Goal: Task Accomplishment & Management: Complete application form

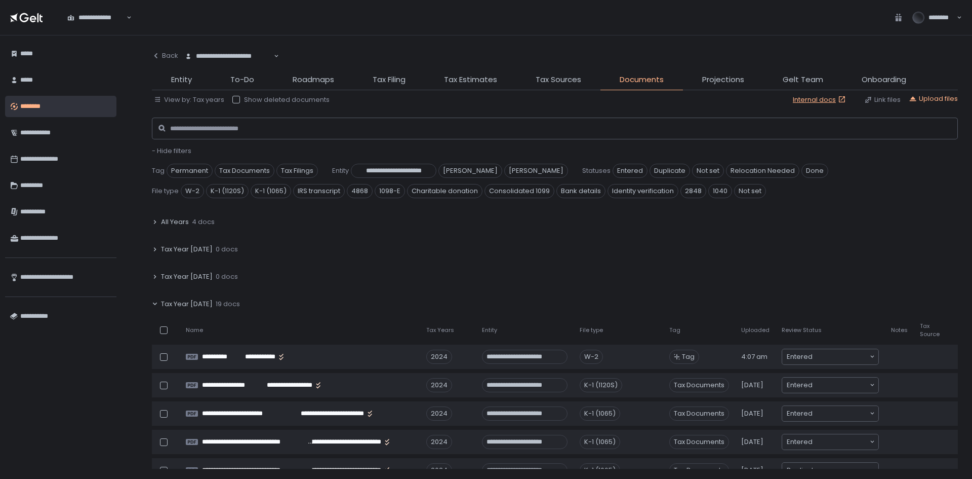
click at [639, 333] on div "File type" at bounding box center [618, 330] width 77 height 8
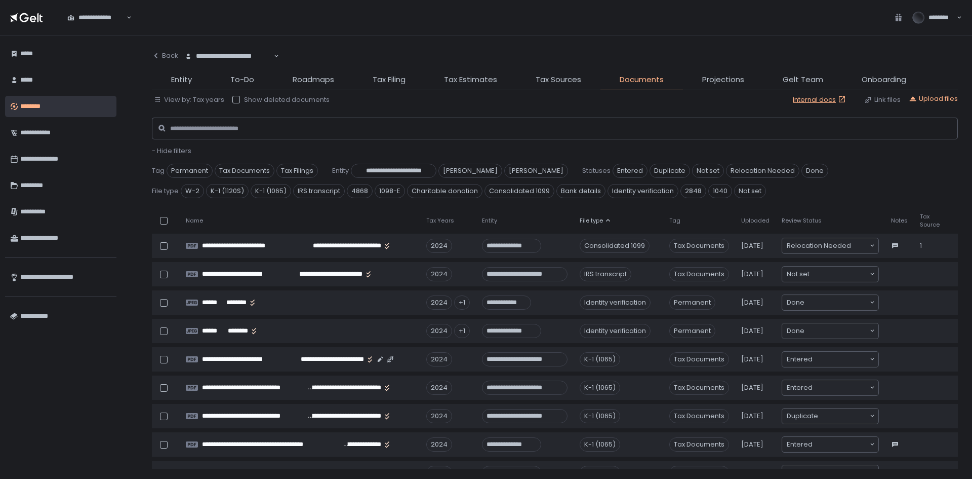
scroll to position [355, 0]
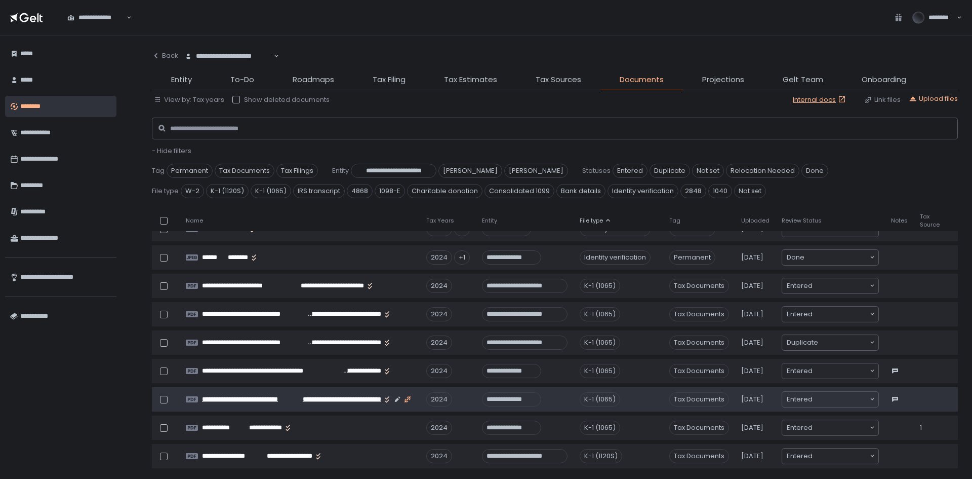
click at [407, 398] on icon "button" at bounding box center [408, 399] width 8 height 8
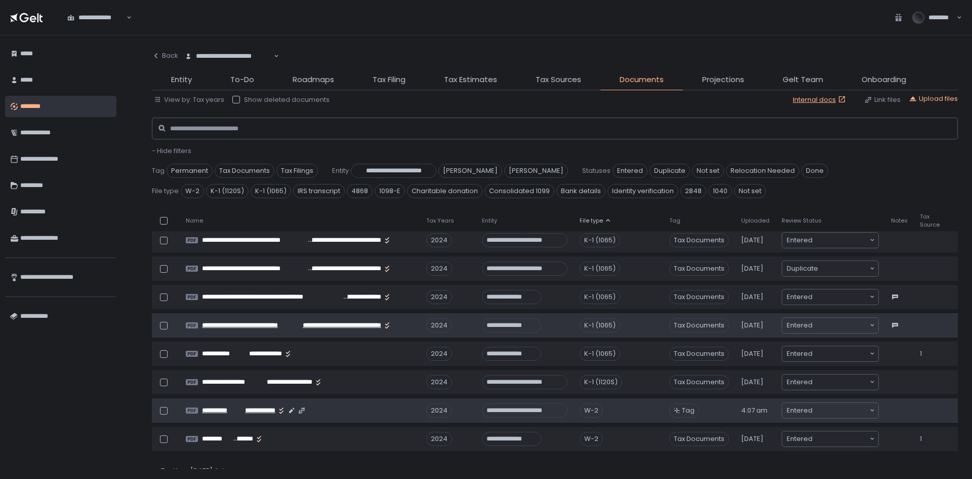
scroll to position [405, 0]
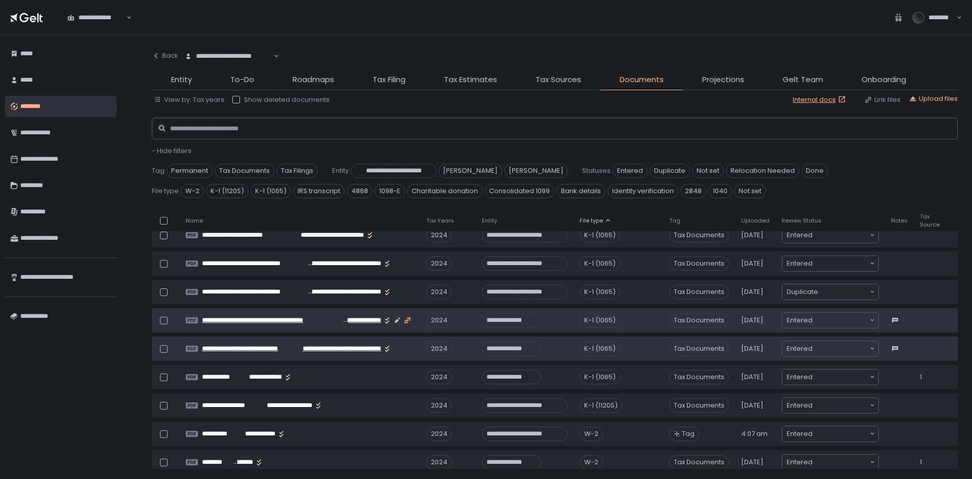
click at [408, 317] on icon "button" at bounding box center [408, 320] width 8 height 8
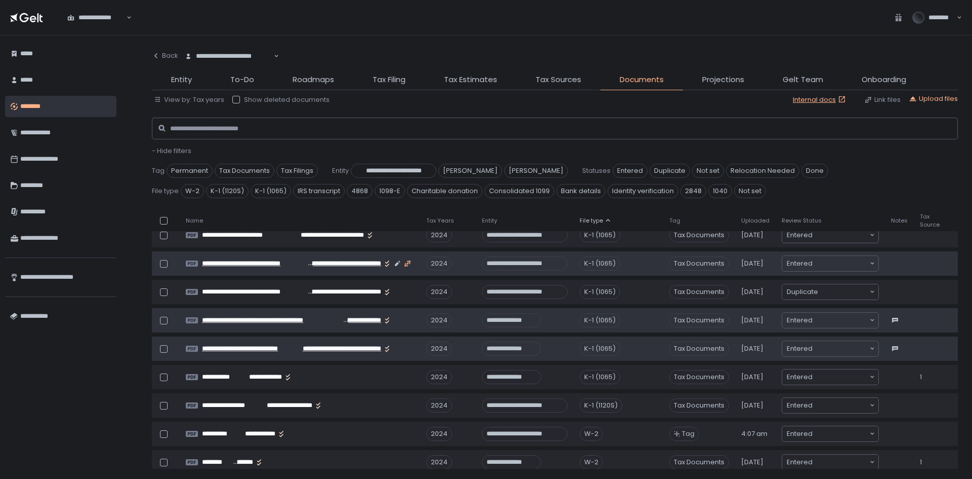
click at [406, 264] on icon "button" at bounding box center [407, 265] width 4 height 4
click at [303, 266] on span "**********" at bounding box center [254, 263] width 104 height 9
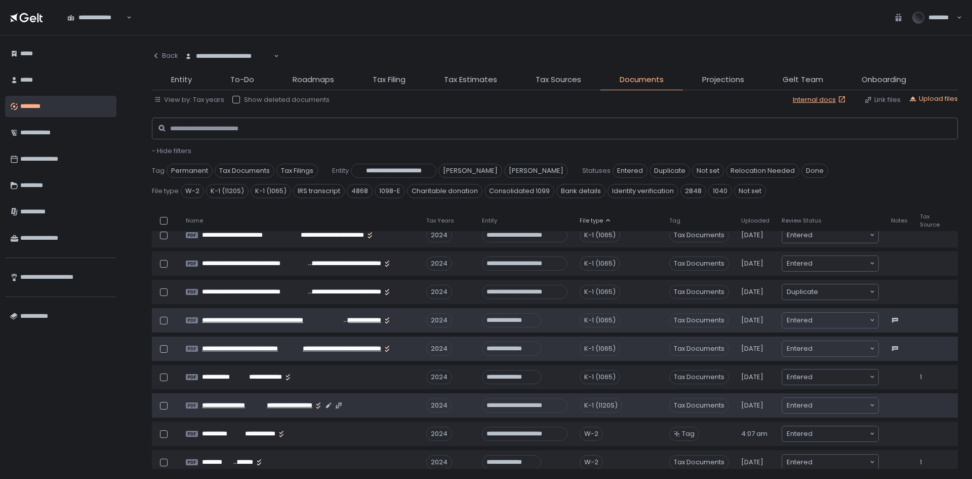
click at [298, 408] on span "**********" at bounding box center [285, 405] width 53 height 9
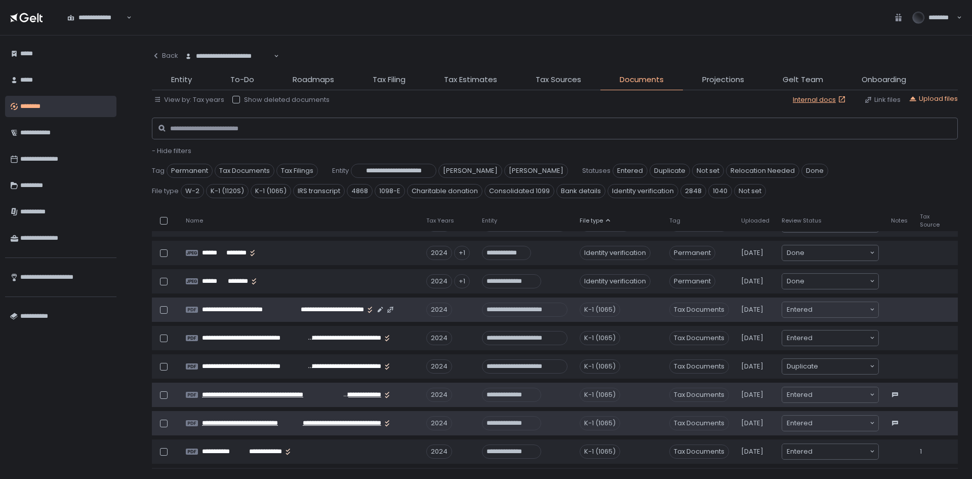
scroll to position [355, 0]
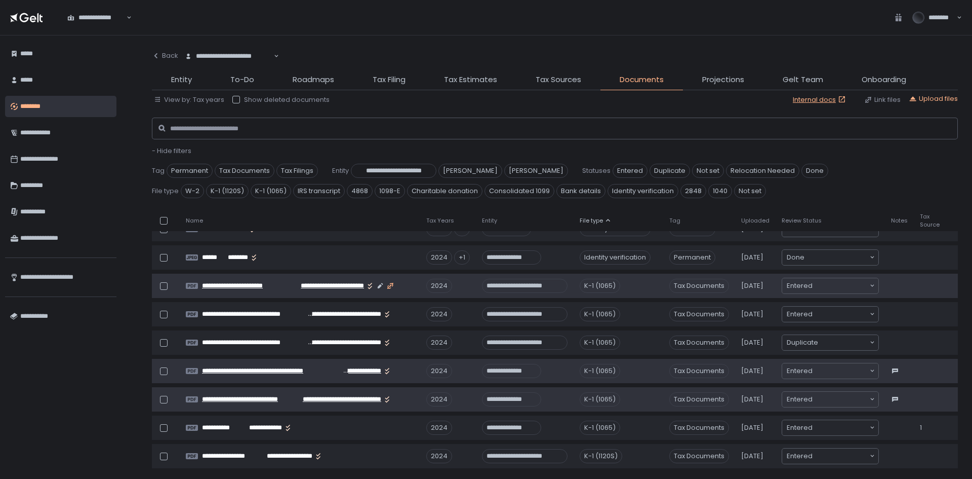
click at [391, 286] on icon "button" at bounding box center [390, 285] width 3 height 3
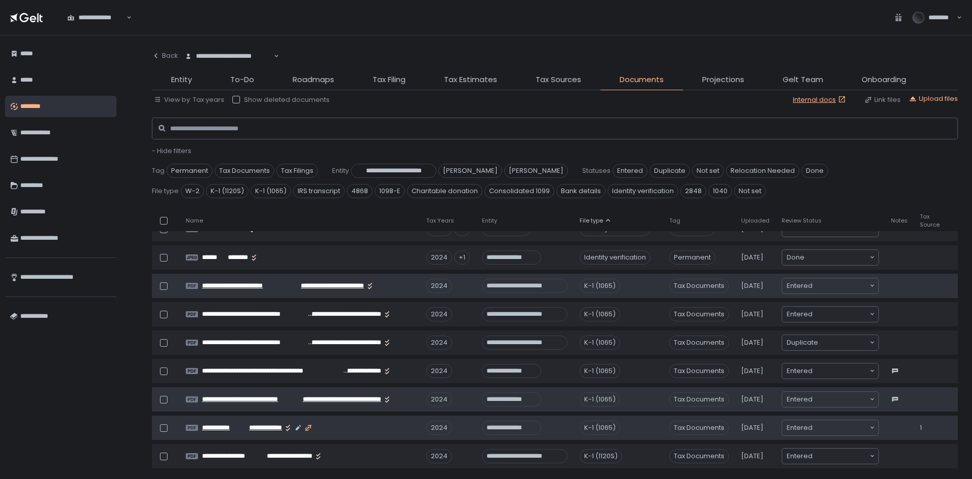
click at [312, 427] on icon "button" at bounding box center [308, 427] width 8 height 8
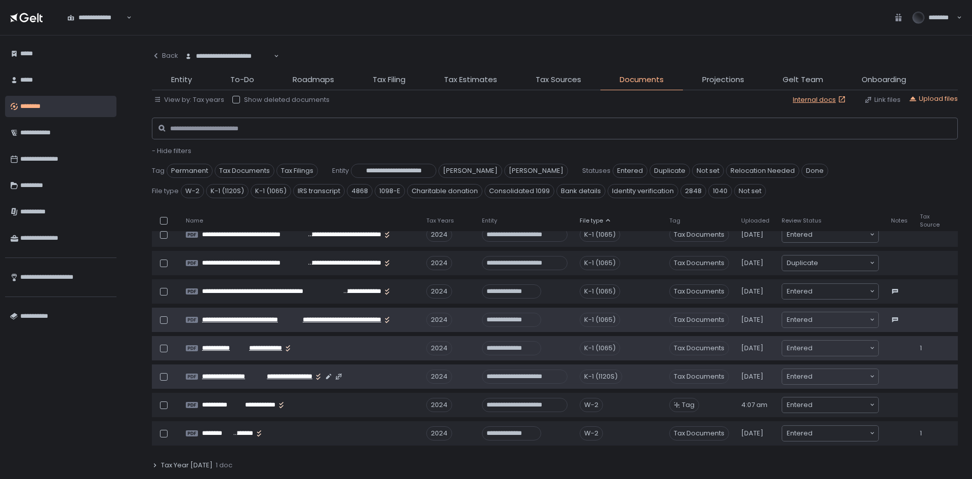
scroll to position [456, 0]
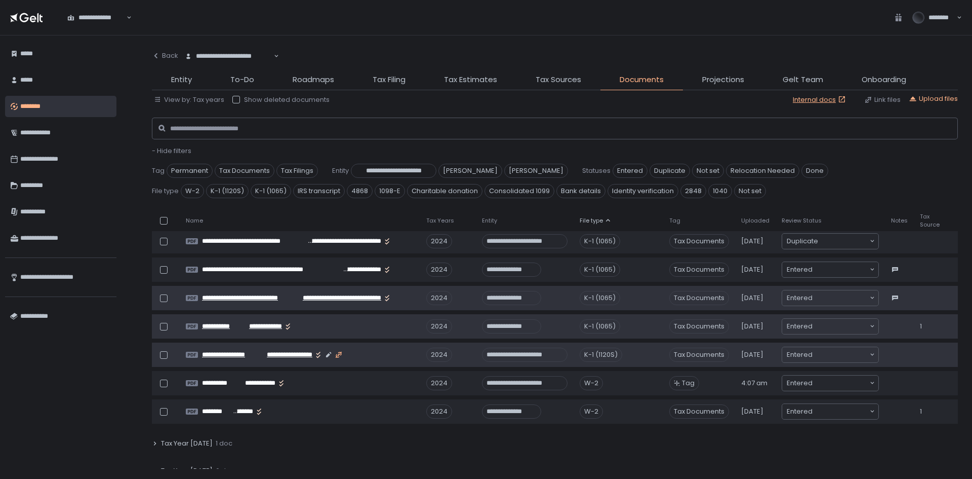
click at [340, 354] on icon "button" at bounding box center [339, 354] width 8 height 8
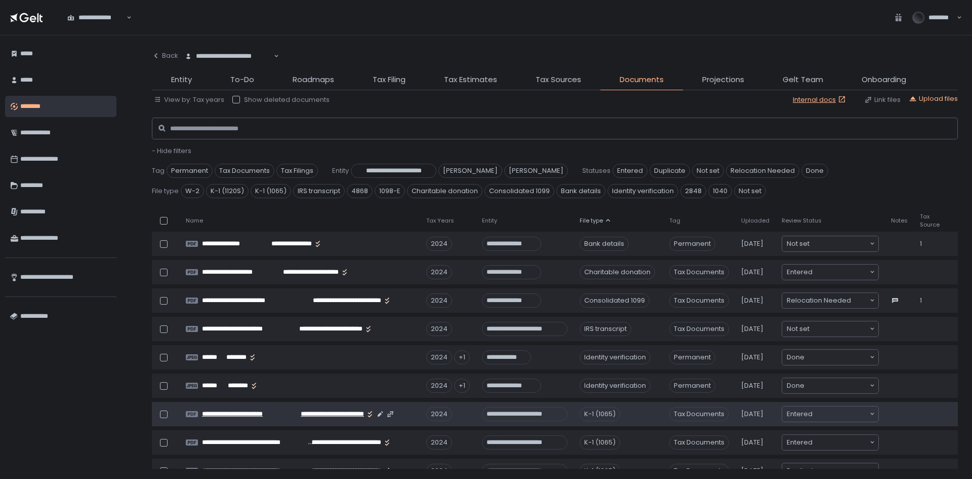
scroll to position [203, 0]
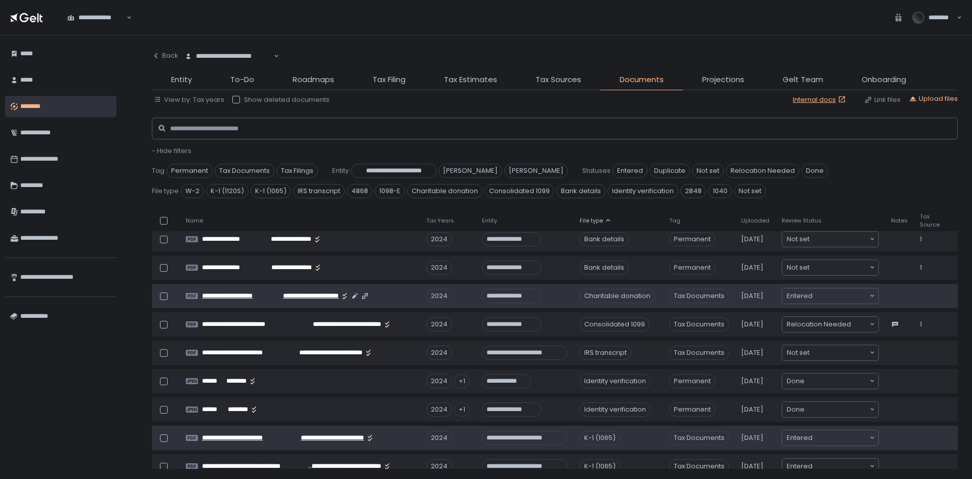
click at [275, 295] on span "**********" at bounding box center [306, 295] width 66 height 9
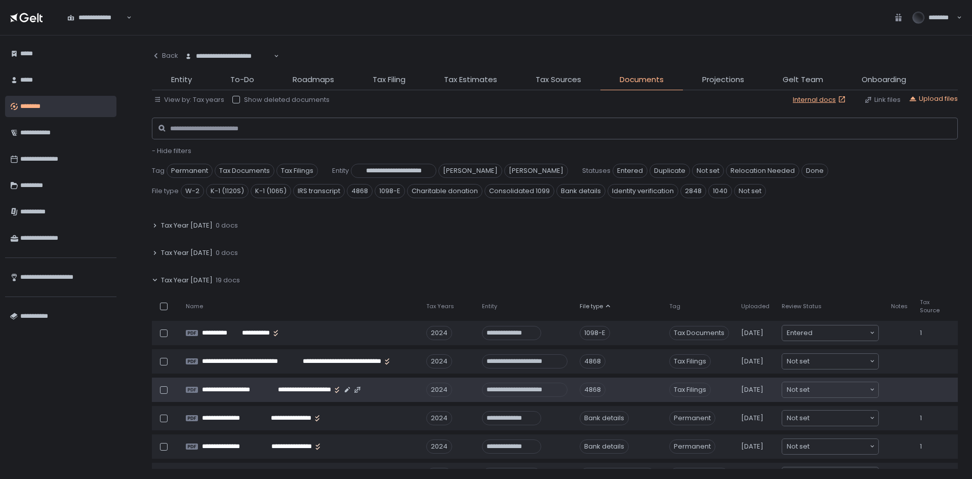
scroll to position [0, 0]
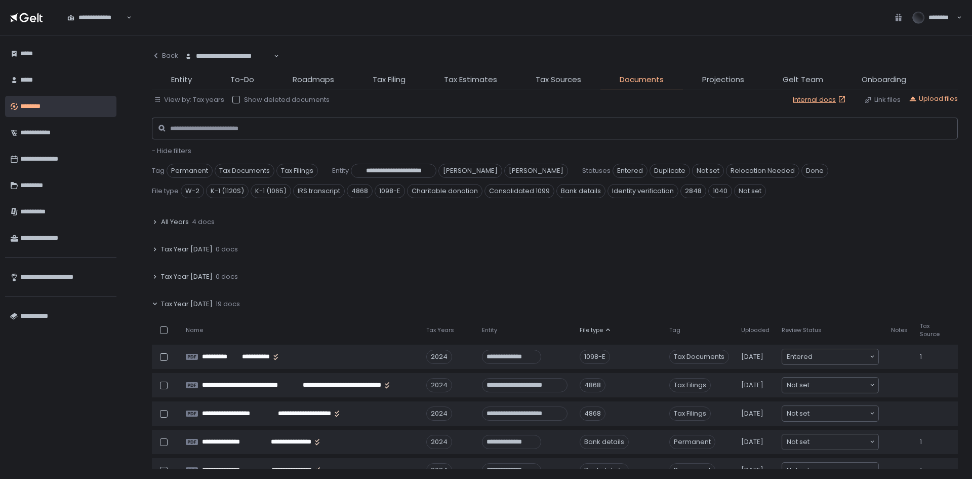
click at [193, 82] on li "Entity" at bounding box center [181, 82] width 59 height 16
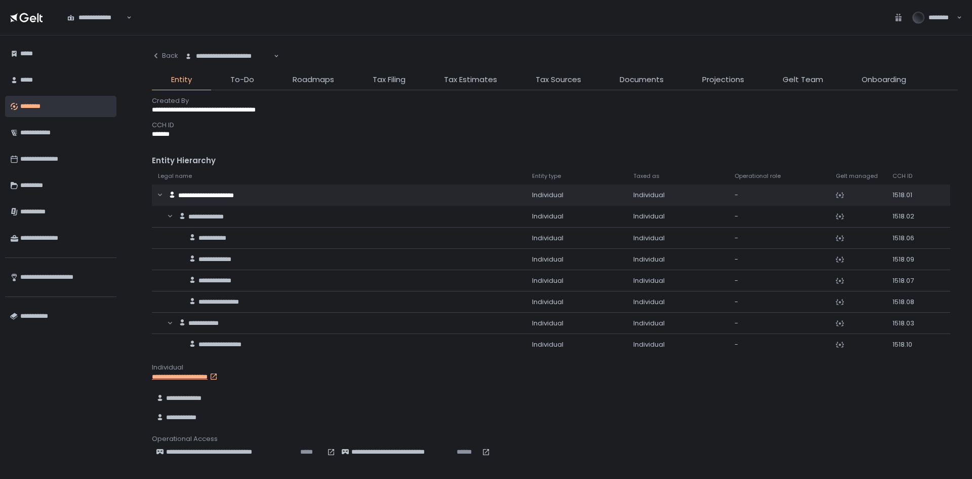
click at [261, 74] on li "To-Do" at bounding box center [242, 82] width 62 height 16
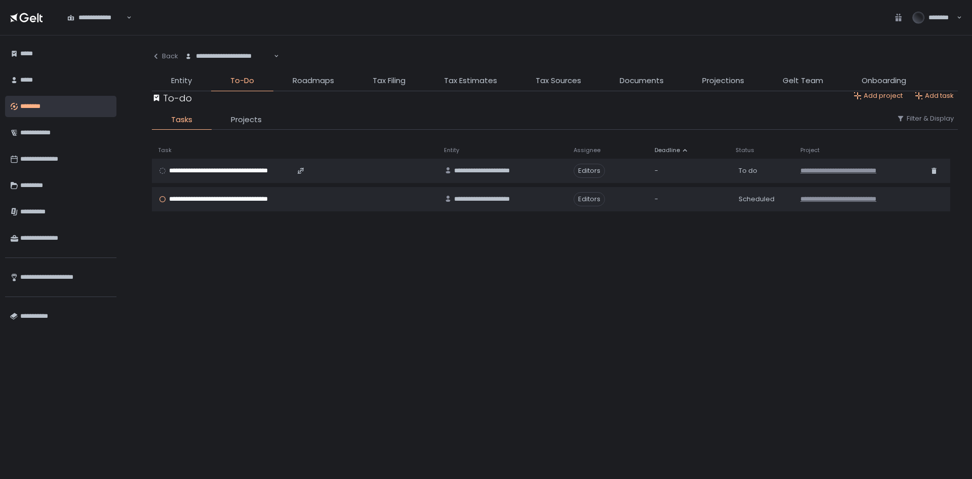
click at [218, 166] on span "**********" at bounding box center [231, 170] width 124 height 9
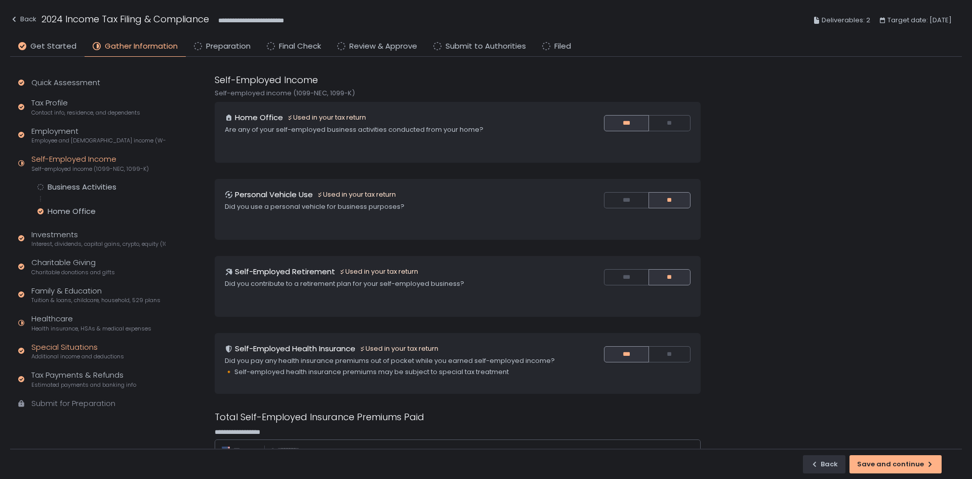
click at [82, 348] on div "Special Situations Additional income and deductions" at bounding box center [77, 350] width 93 height 19
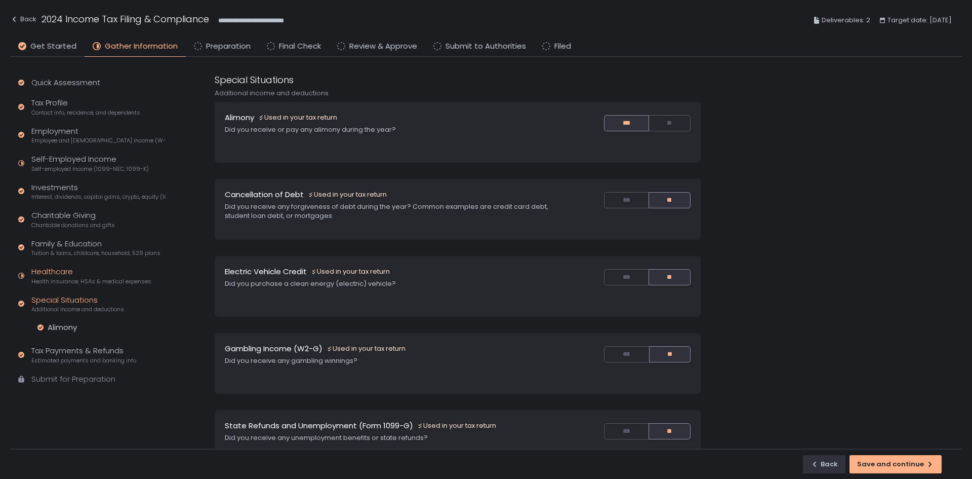
click at [54, 270] on div "Healthcare Health insurance, HSAs & medical expenses" at bounding box center [91, 275] width 120 height 19
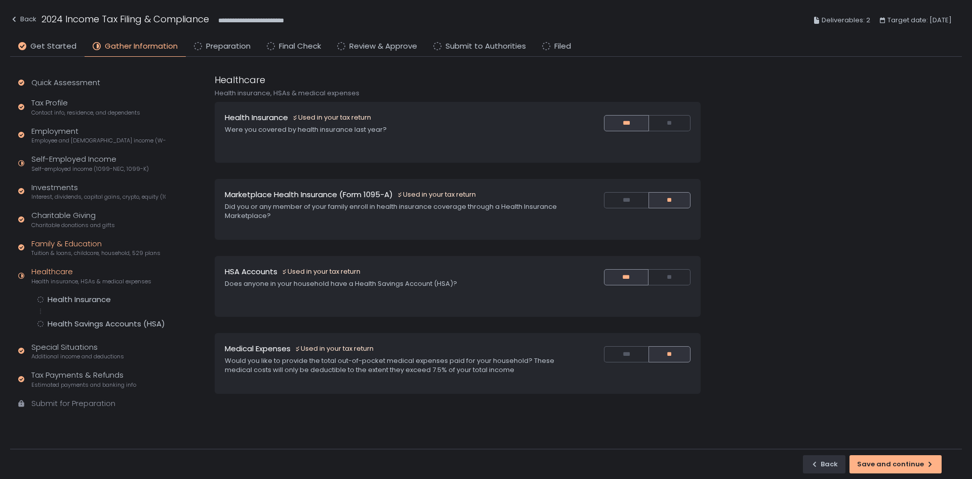
click at [68, 242] on div "Family & Education Tuition & loans, childcare, household, 529 plans" at bounding box center [95, 247] width 129 height 19
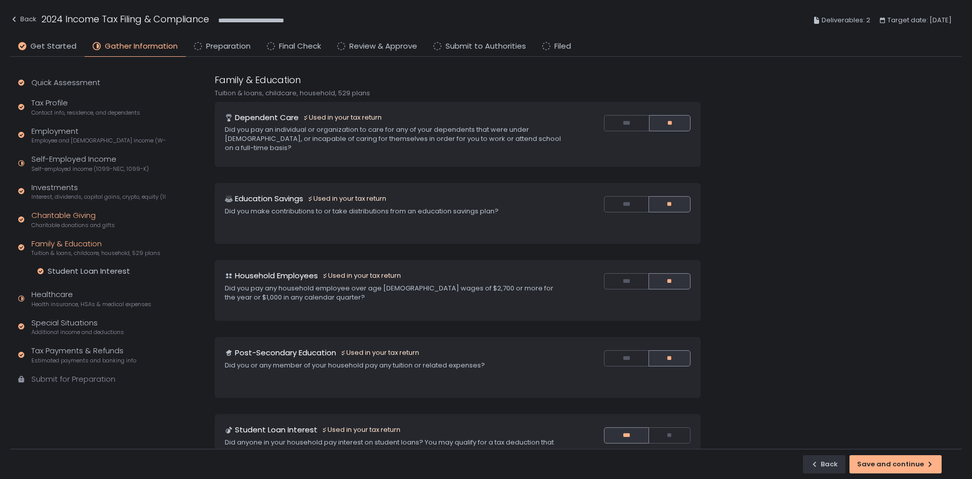
click at [66, 214] on div "Charitable Giving Charitable donations and gifts" at bounding box center [73, 219] width 84 height 19
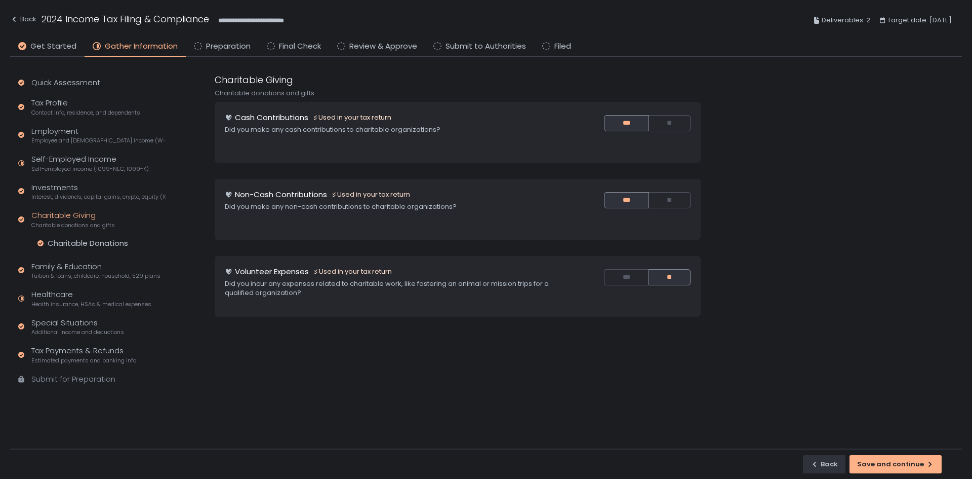
click at [56, 286] on div "Quick Assessment Tax Profile Contact info, residence, and dependents Employment…" at bounding box center [90, 236] width 160 height 358
click at [55, 292] on div "Healthcare Health insurance, HSAs & medical expenses" at bounding box center [91, 298] width 120 height 19
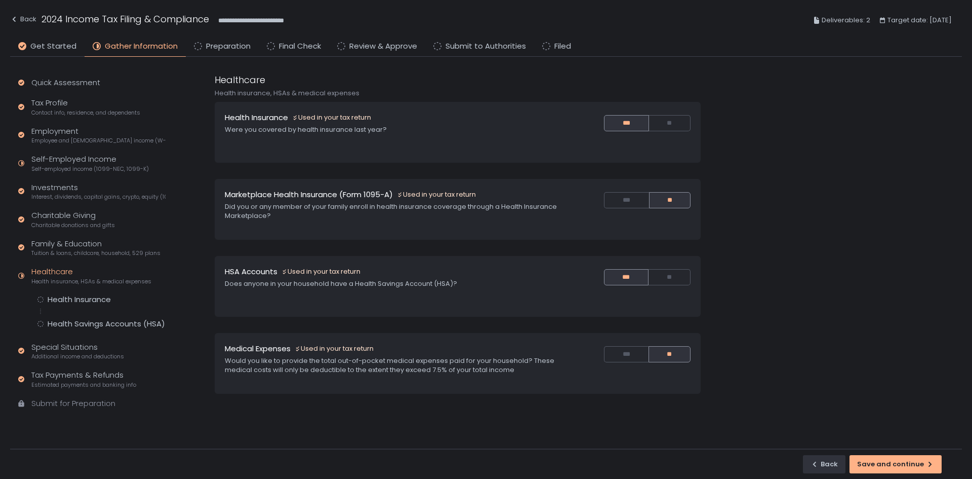
click at [76, 271] on div "Healthcare Health insurance, HSAs & medical expenses" at bounding box center [91, 275] width 120 height 19
click at [69, 344] on div "Special Situations Additional income and deductions" at bounding box center [77, 350] width 93 height 19
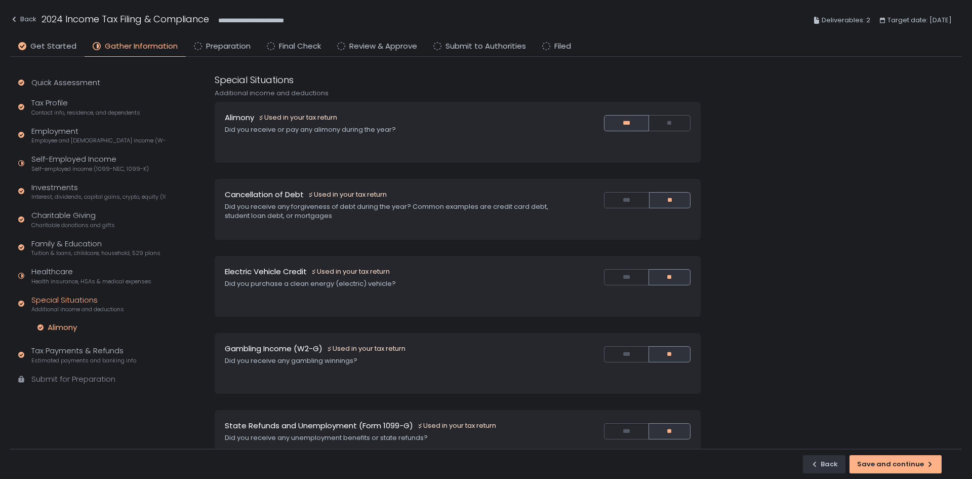
click at [65, 329] on div "Alimony" at bounding box center [62, 327] width 29 height 10
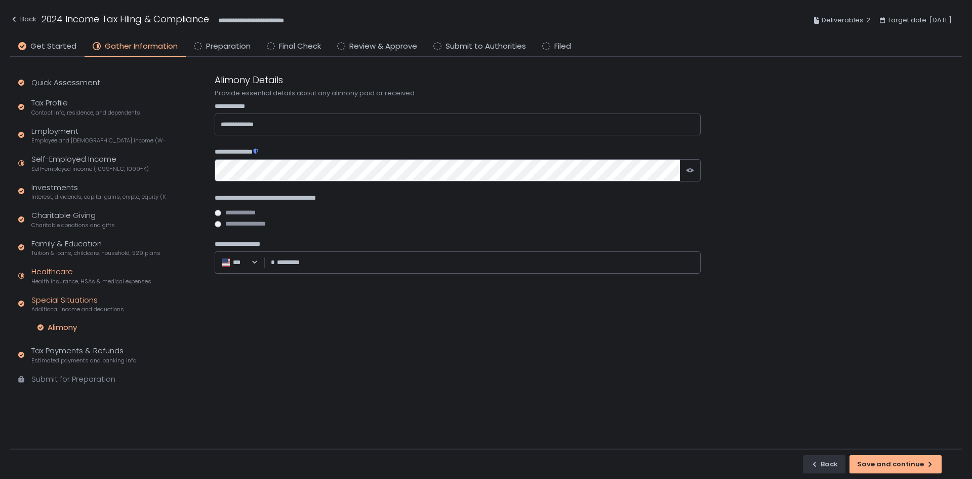
click at [66, 270] on div "Healthcare Health insurance, HSAs & medical expenses" at bounding box center [91, 275] width 120 height 19
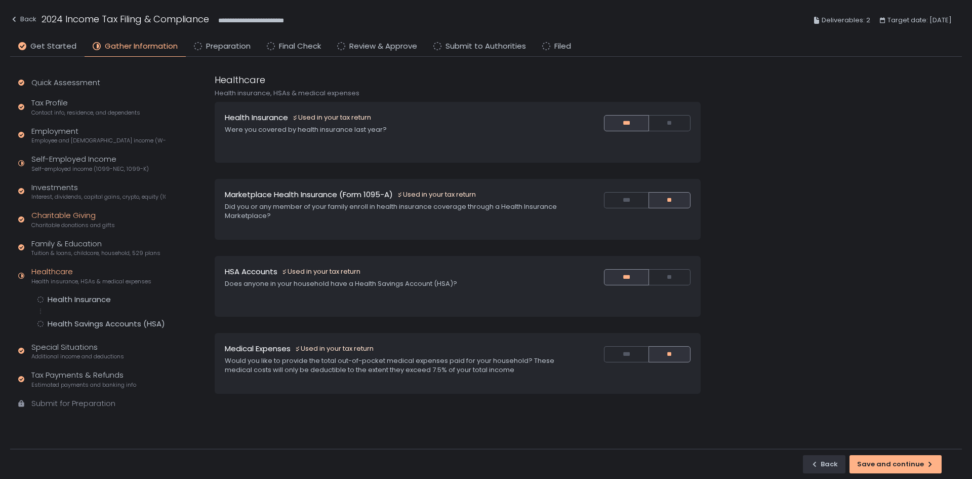
click at [82, 217] on div "Charitable Giving Charitable donations and gifts" at bounding box center [73, 219] width 84 height 19
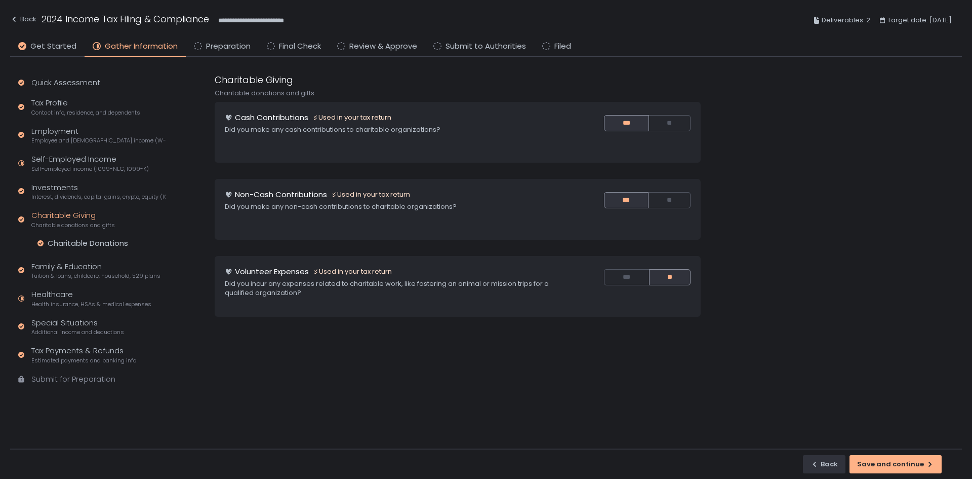
click at [315, 192] on h1 "Non-Cash Contributions" at bounding box center [281, 195] width 92 height 12
click at [370, 200] on div "Non-Cash Contributions Used in your tax return" at bounding box center [394, 195] width 339 height 12
click at [374, 194] on div "Used in your tax return" at bounding box center [370, 194] width 79 height 9
drag, startPoint x: 326, startPoint y: 184, endPoint x: 307, endPoint y: 190, distance: 19.7
click at [318, 188] on div "Non-Cash Contributions Used in your tax return Did you make any non-cash contri…" at bounding box center [458, 209] width 486 height 61
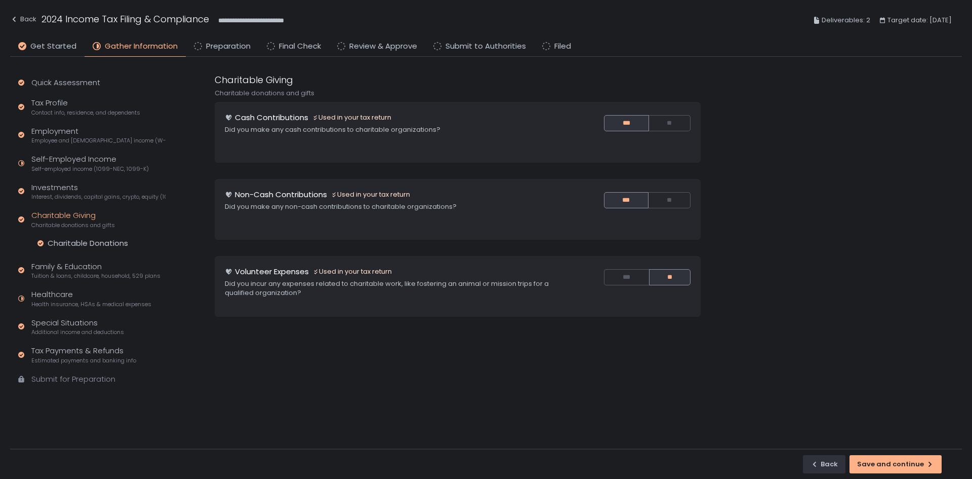
drag, startPoint x: 307, startPoint y: 190, endPoint x: 296, endPoint y: 196, distance: 12.0
click at [306, 191] on h1 "Non-Cash Contributions" at bounding box center [281, 195] width 92 height 12
click at [296, 196] on h1 "Non-Cash Contributions" at bounding box center [281, 195] width 92 height 12
click at [290, 218] on div "Non-Cash Contributions Used in your tax return Did you make any non-cash contri…" at bounding box center [458, 209] width 486 height 61
click at [82, 247] on div "Charitable Donations" at bounding box center [88, 243] width 81 height 10
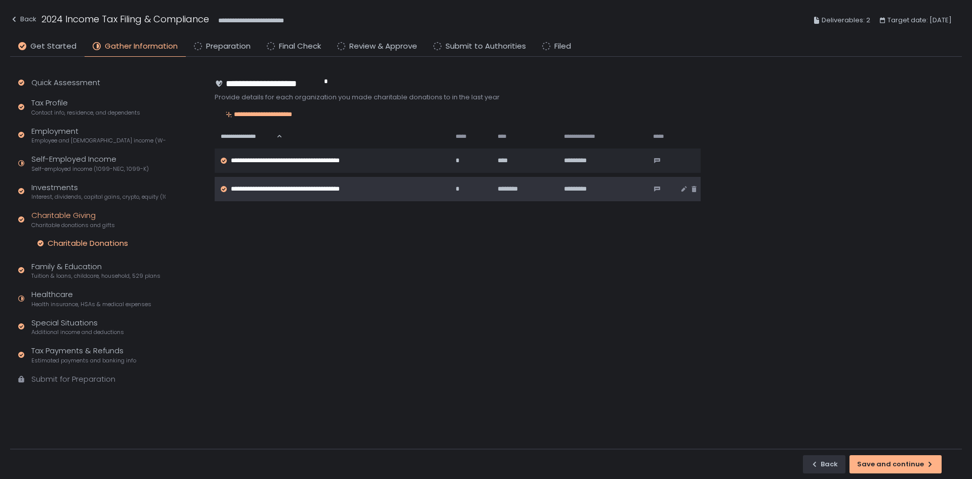
click at [321, 185] on span "**********" at bounding box center [301, 188] width 140 height 9
